Goal: Task Accomplishment & Management: Use online tool/utility

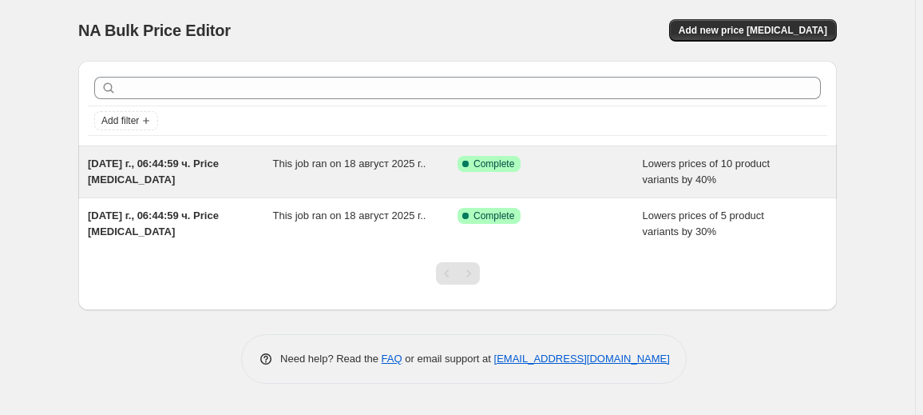
click at [211, 168] on span "18.08.2025 г., 06:44:59 ч. Price change job" at bounding box center [153, 171] width 131 height 28
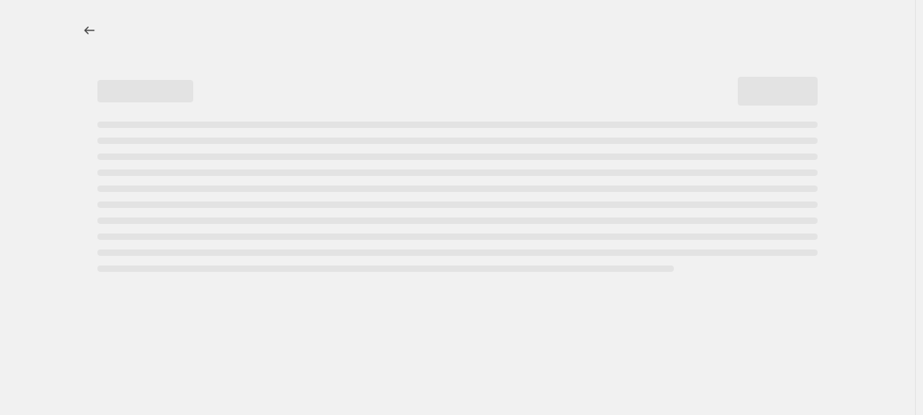
select select "percentage"
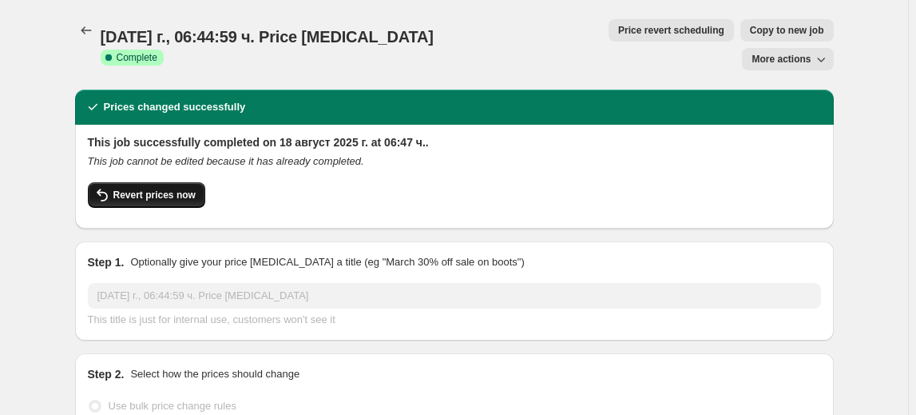
click at [184, 188] on span "Revert prices now" at bounding box center [154, 194] width 82 height 13
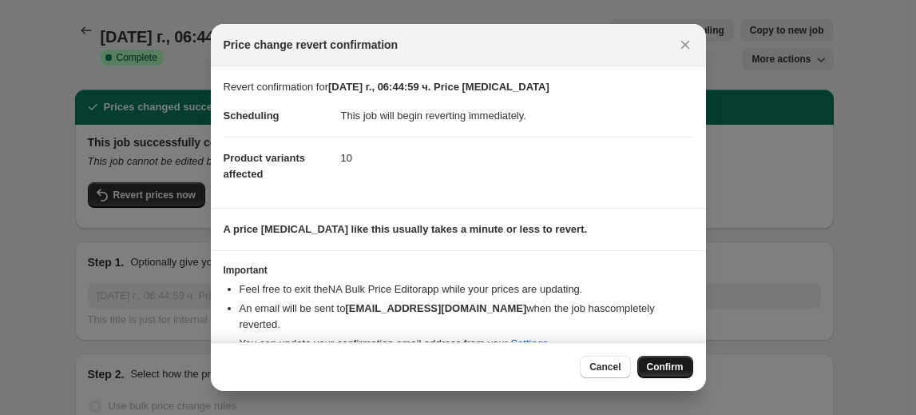
click at [681, 368] on span "Confirm" at bounding box center [665, 366] width 37 height 13
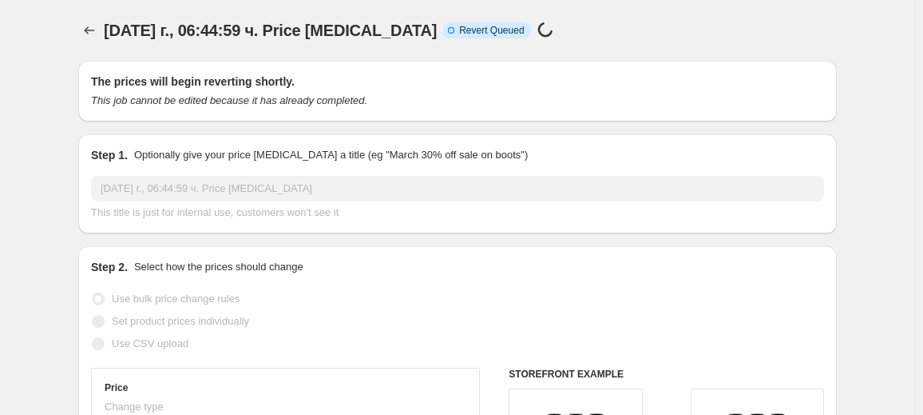
select select "percentage"
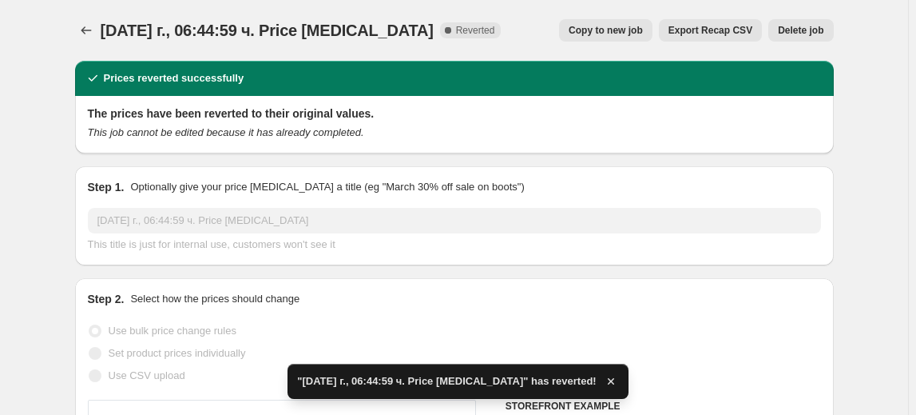
click at [799, 32] on span "Delete job" at bounding box center [801, 30] width 46 height 13
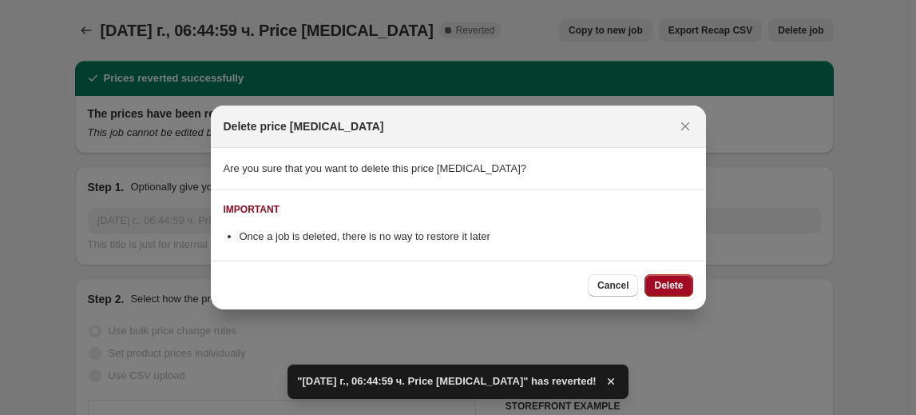
click at [668, 280] on span "Delete" at bounding box center [668, 285] width 29 height 13
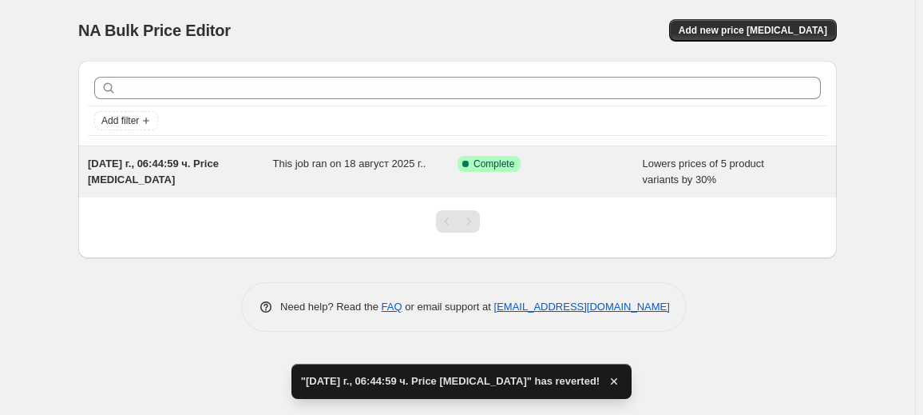
click at [238, 180] on div "18.08.2025 г., 06:44:59 ч. Price change job" at bounding box center [180, 172] width 185 height 32
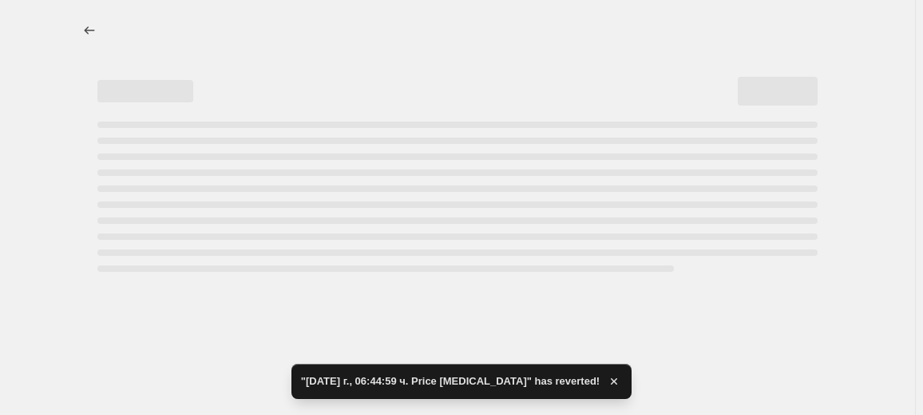
select select "percentage"
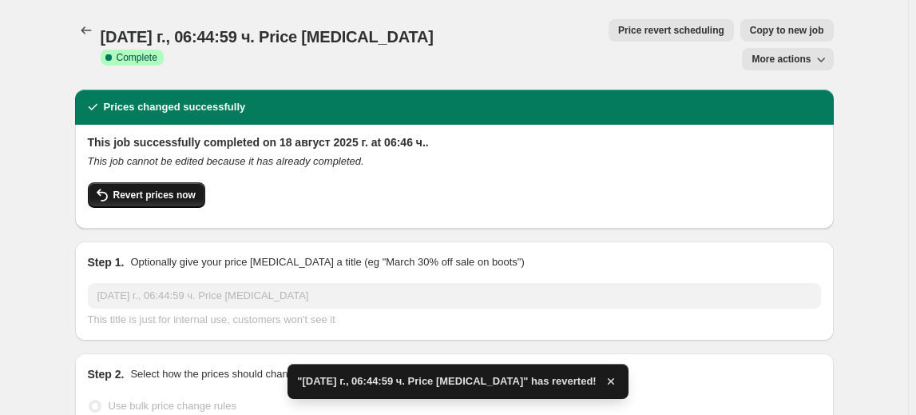
click at [167, 188] on span "Revert prices now" at bounding box center [154, 194] width 82 height 13
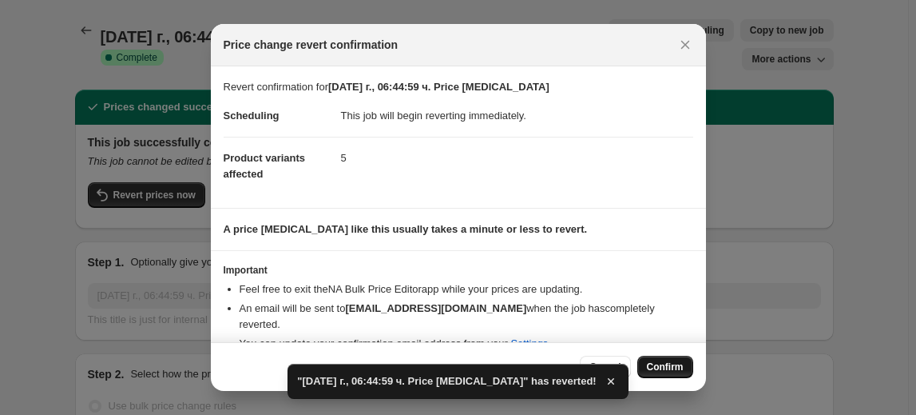
click at [648, 367] on span "Confirm" at bounding box center [665, 366] width 37 height 13
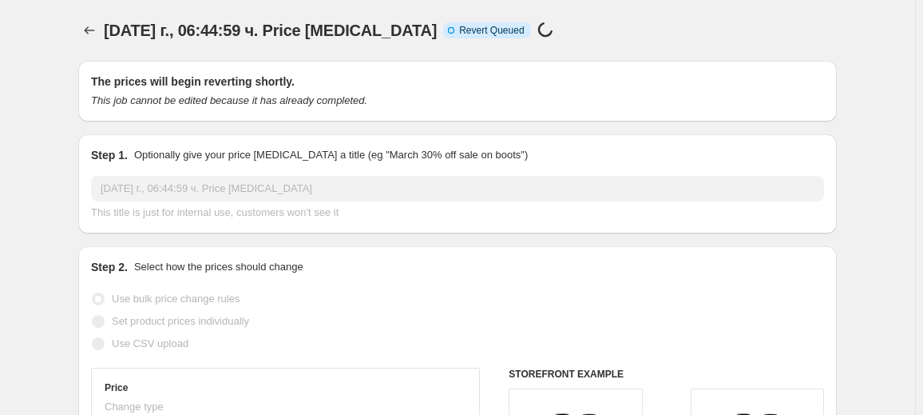
select select "percentage"
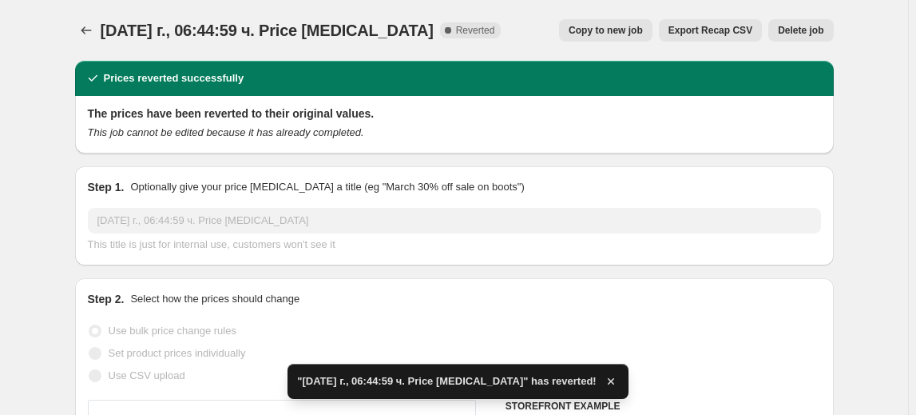
click at [803, 34] on span "Delete job" at bounding box center [801, 30] width 46 height 13
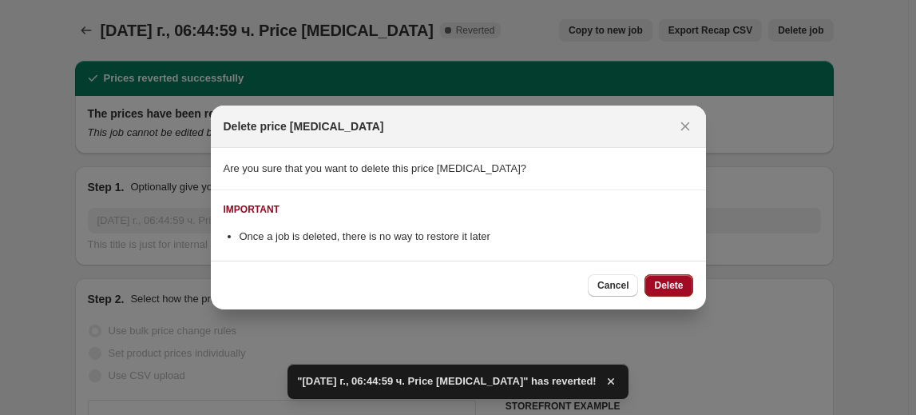
click at [685, 280] on button "Delete" at bounding box center [669, 285] width 48 height 22
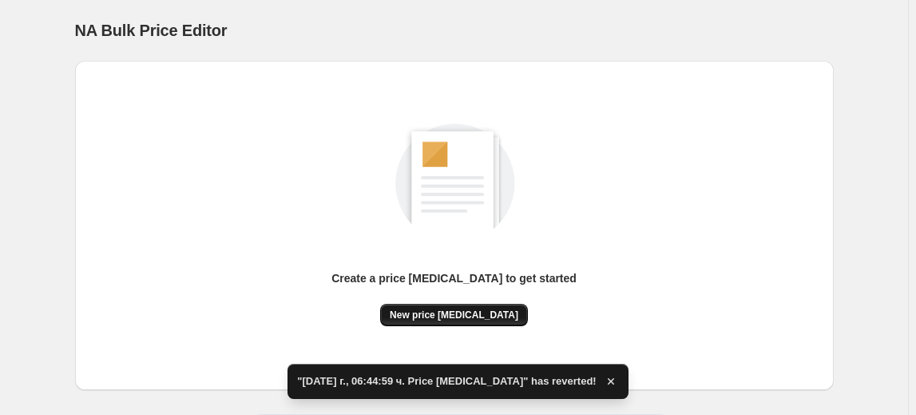
click at [492, 309] on span "New price change job" at bounding box center [454, 314] width 129 height 13
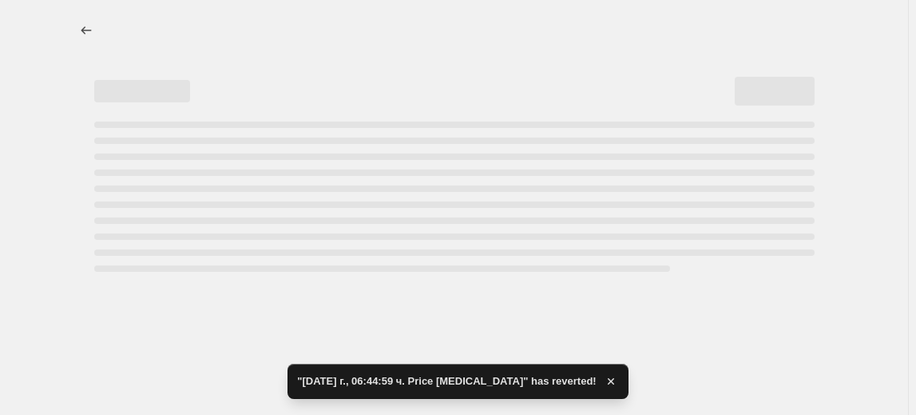
select select "percentage"
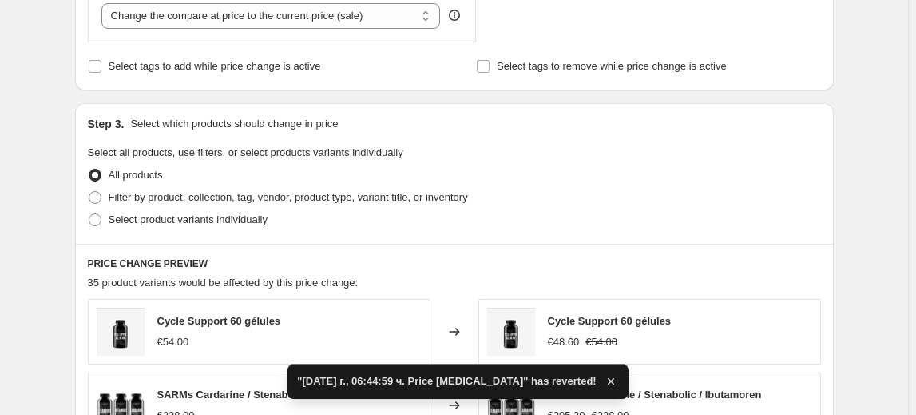
scroll to position [653, 0]
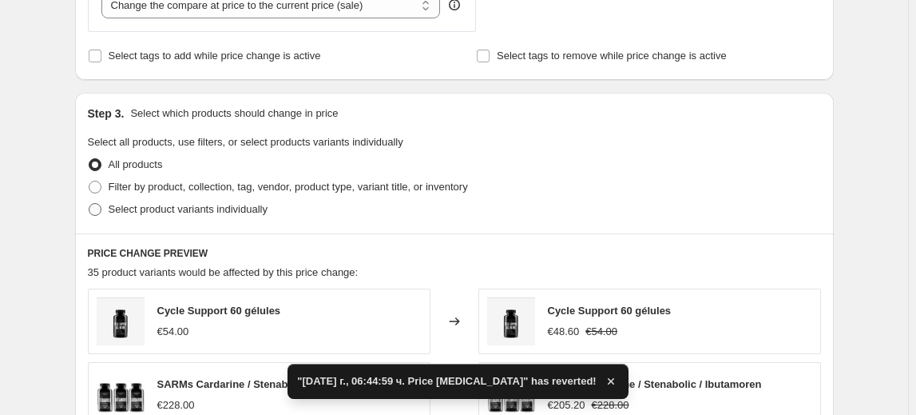
click at [189, 215] on span "Select product variants individually" at bounding box center [188, 209] width 159 height 16
click at [89, 204] on input "Select product variants individually" at bounding box center [89, 203] width 1 height 1
radio input "true"
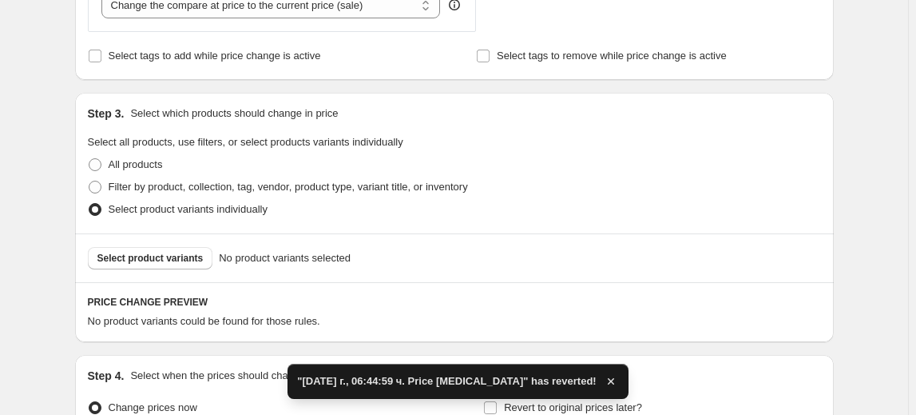
click at [161, 257] on span "Select product variants" at bounding box center [150, 258] width 106 height 13
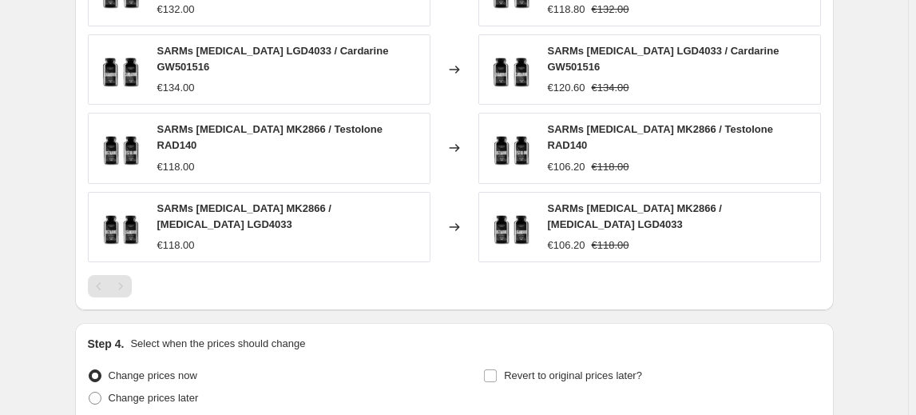
scroll to position [1227, 0]
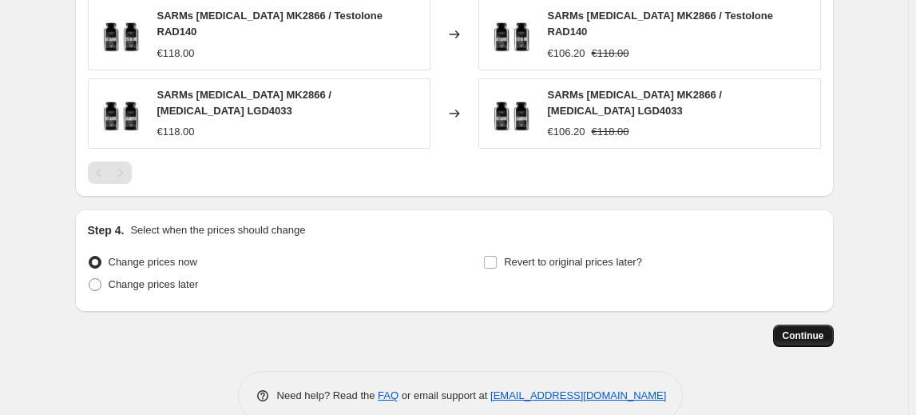
click at [802, 324] on button "Continue" at bounding box center [803, 335] width 61 height 22
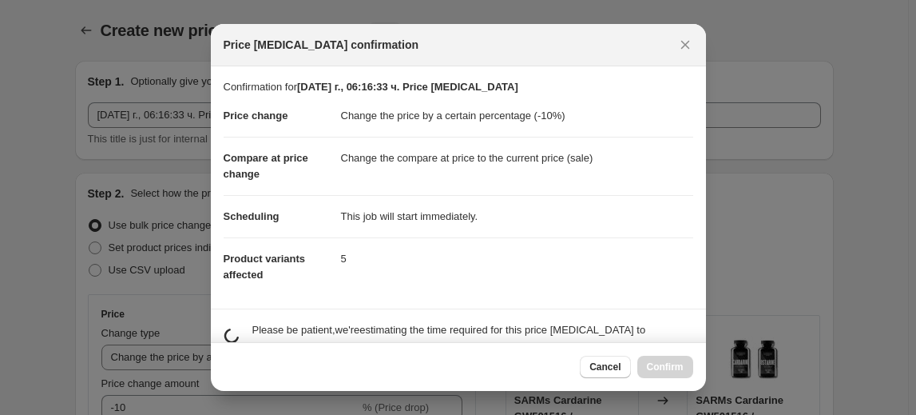
scroll to position [0, 0]
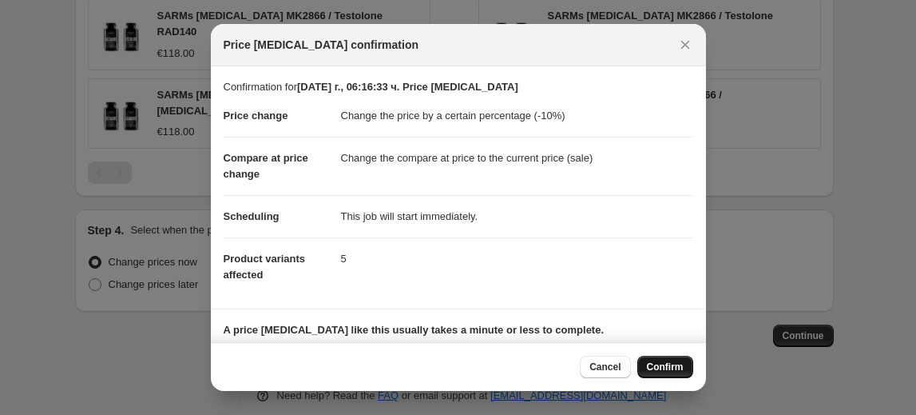
click at [655, 363] on span "Confirm" at bounding box center [665, 366] width 37 height 13
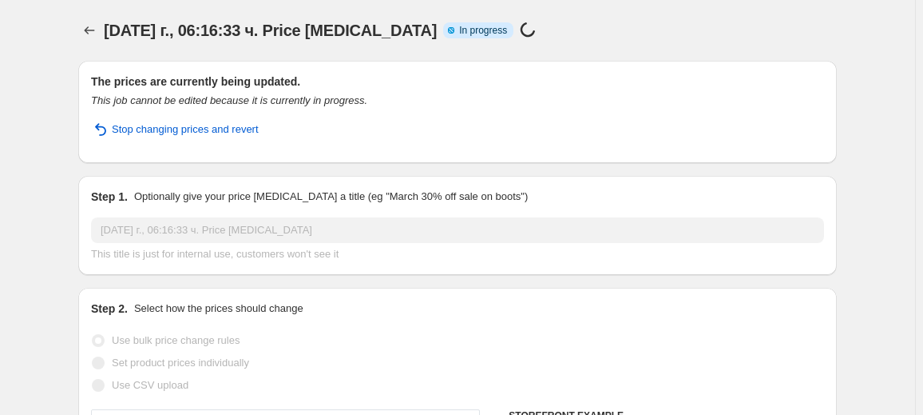
select select "percentage"
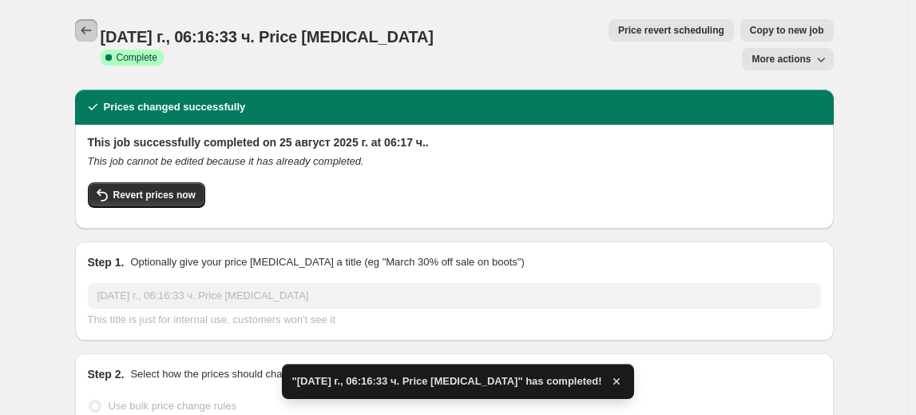
click at [86, 29] on icon "Price change jobs" at bounding box center [86, 30] width 10 height 8
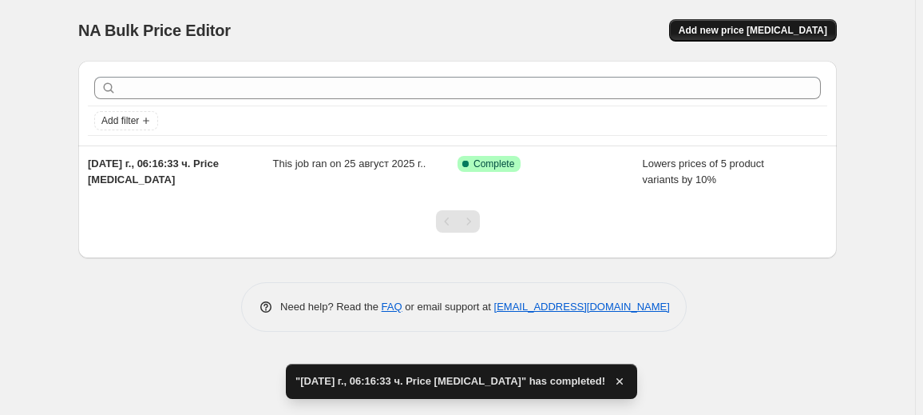
click at [765, 30] on span "Add new price change job" at bounding box center [753, 30] width 149 height 13
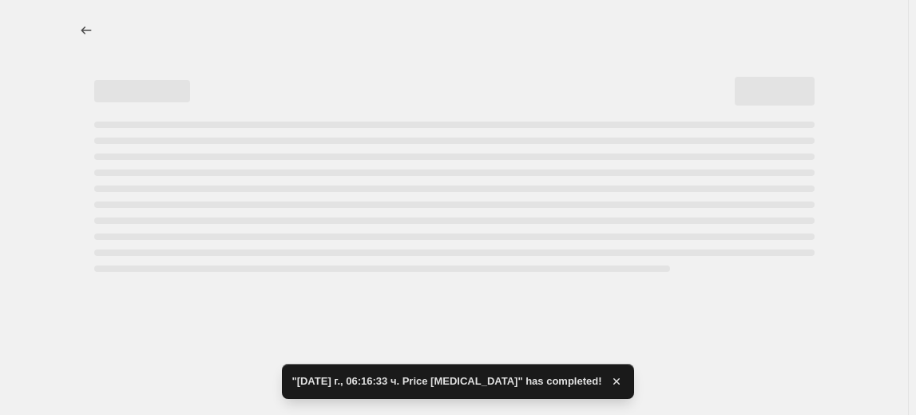
select select "percentage"
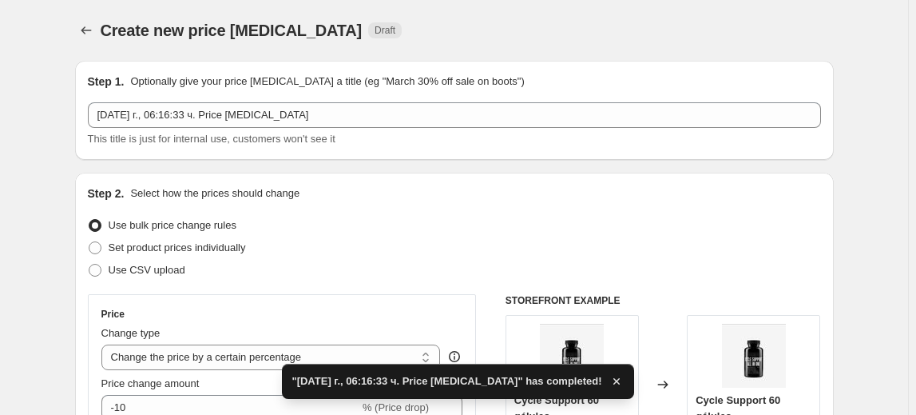
scroll to position [217, 0]
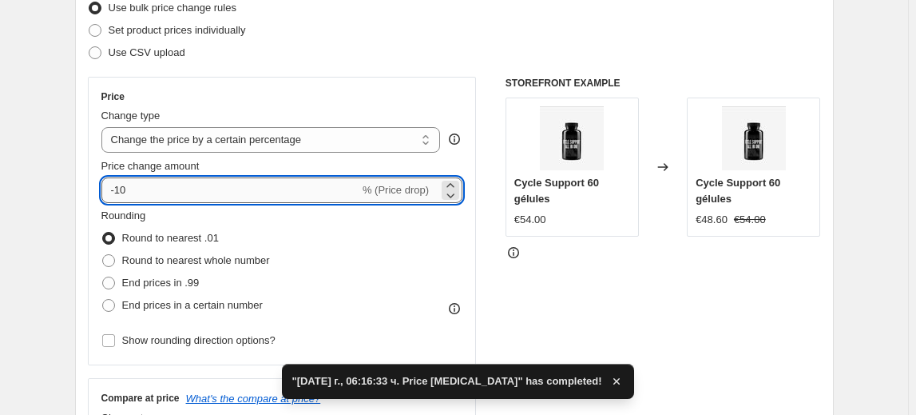
click at [121, 193] on input "-10" at bounding box center [230, 190] width 258 height 26
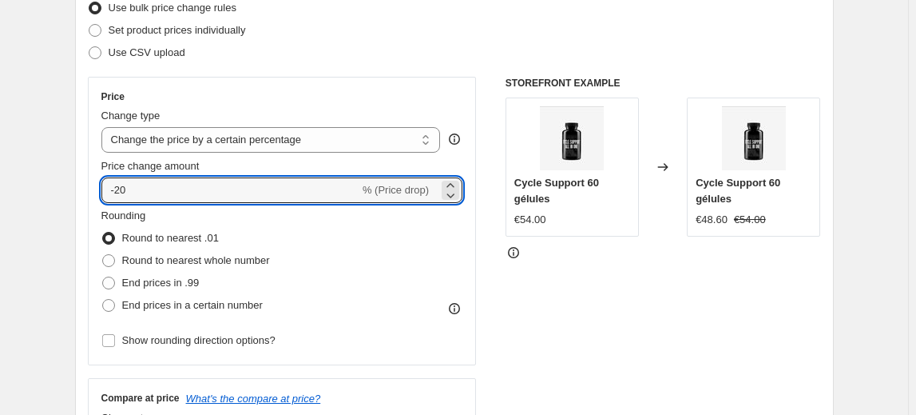
type input "-20"
click at [185, 221] on fieldset "Rounding Round to nearest .01 Round to nearest whole number End prices in .99 E…" at bounding box center [185, 262] width 169 height 109
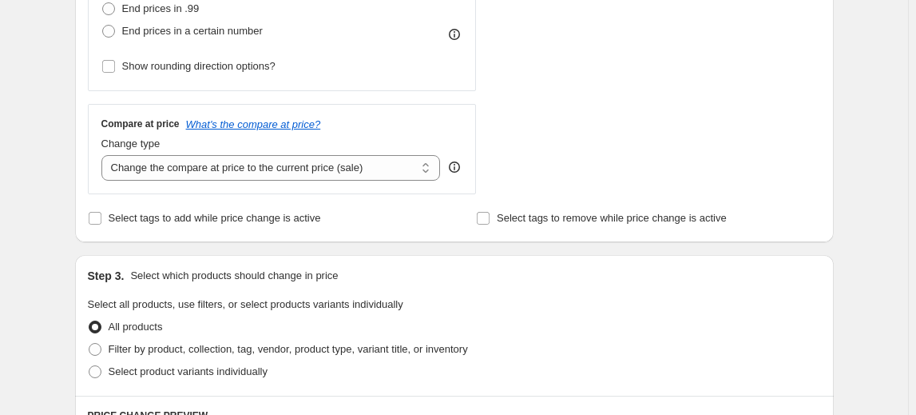
scroll to position [581, 0]
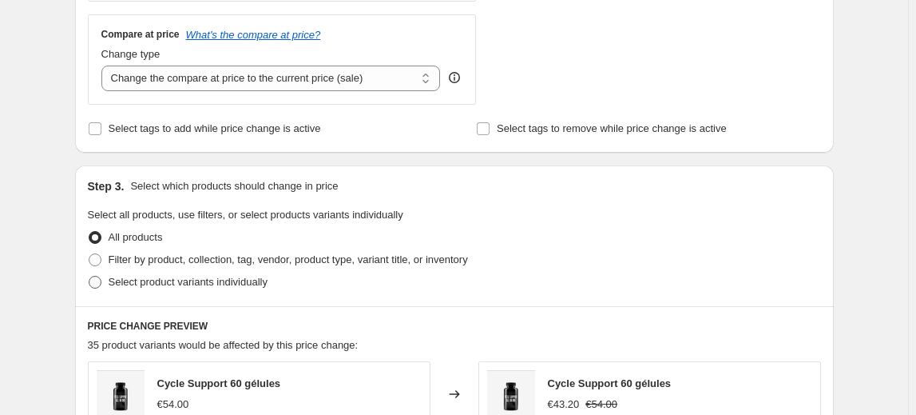
click at [212, 280] on span "Select product variants individually" at bounding box center [188, 282] width 159 height 12
click at [89, 276] on input "Select product variants individually" at bounding box center [89, 276] width 1 height 1
radio input "true"
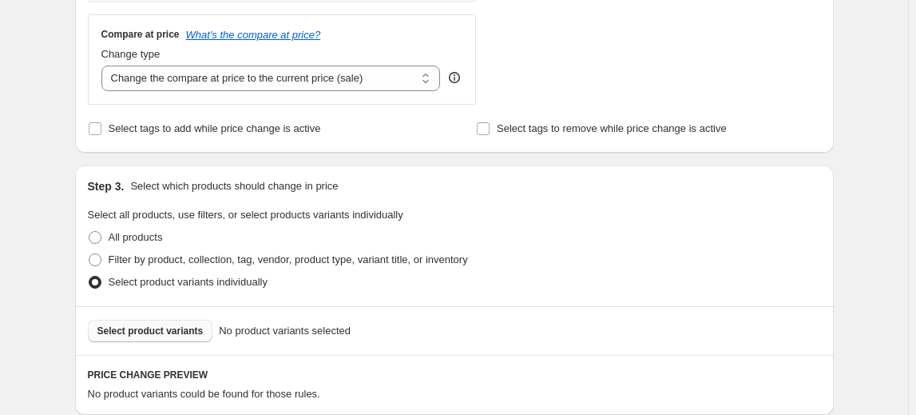
click at [149, 332] on span "Select product variants" at bounding box center [150, 330] width 106 height 13
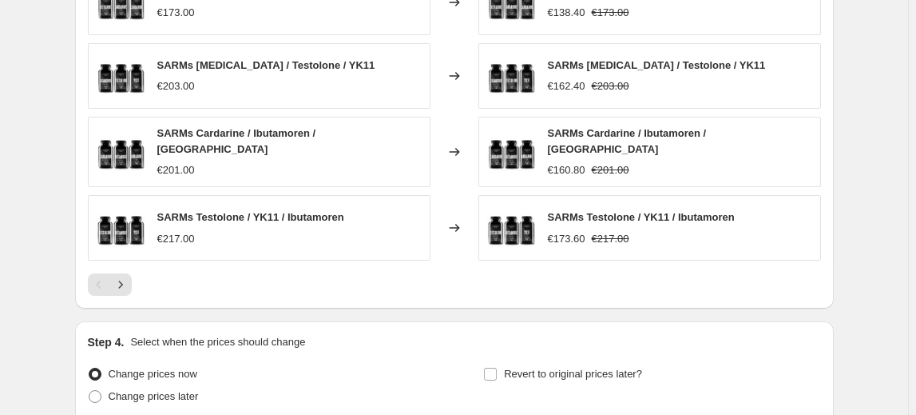
scroll to position [1227, 0]
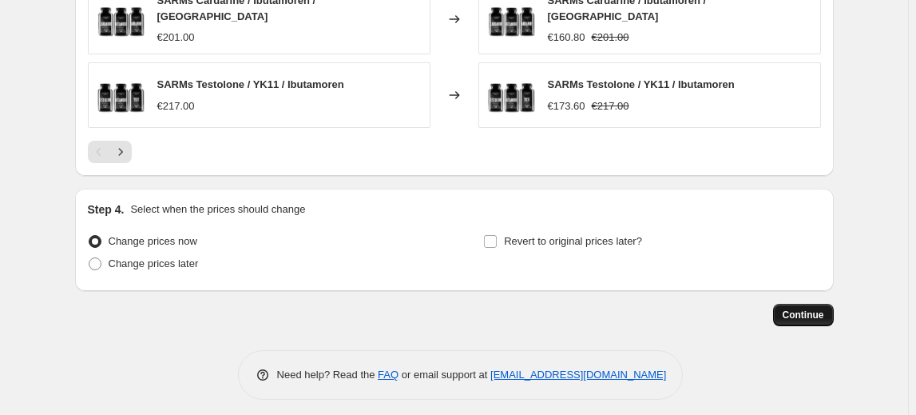
click at [816, 308] on span "Continue" at bounding box center [804, 314] width 42 height 13
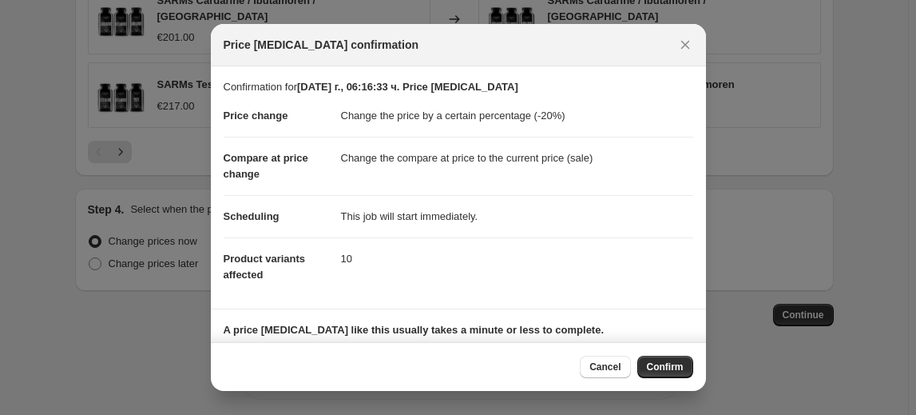
click at [667, 363] on span "Confirm" at bounding box center [665, 366] width 37 height 13
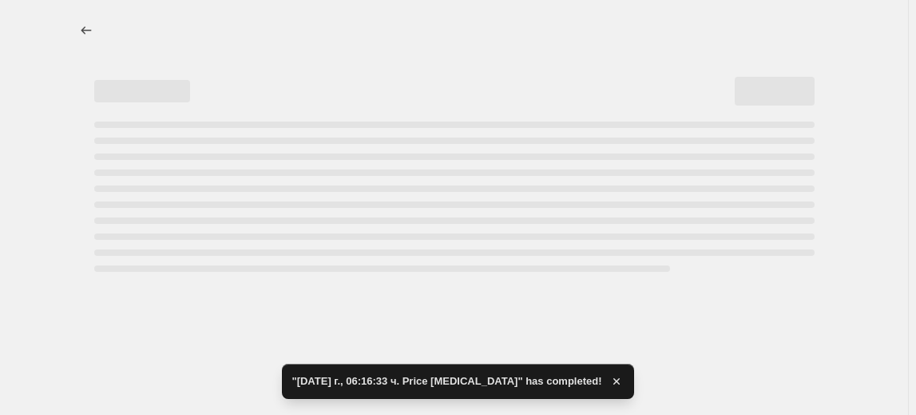
select select "percentage"
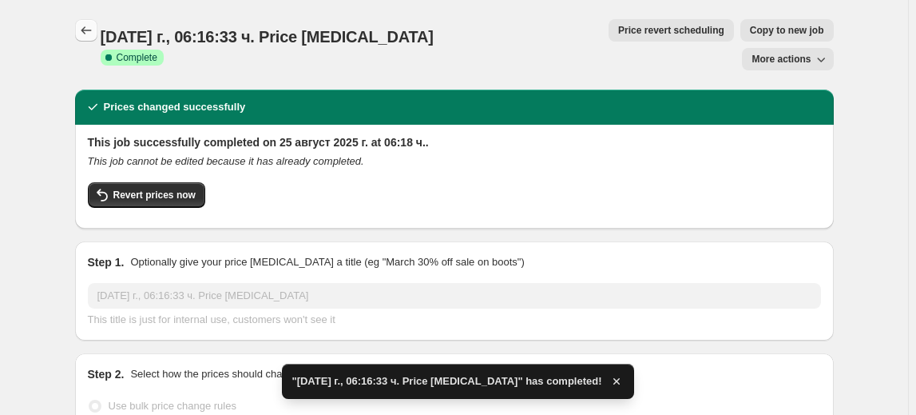
click at [89, 34] on icon "Price change jobs" at bounding box center [86, 30] width 16 height 16
